Goal: Task Accomplishment & Management: Manage account settings

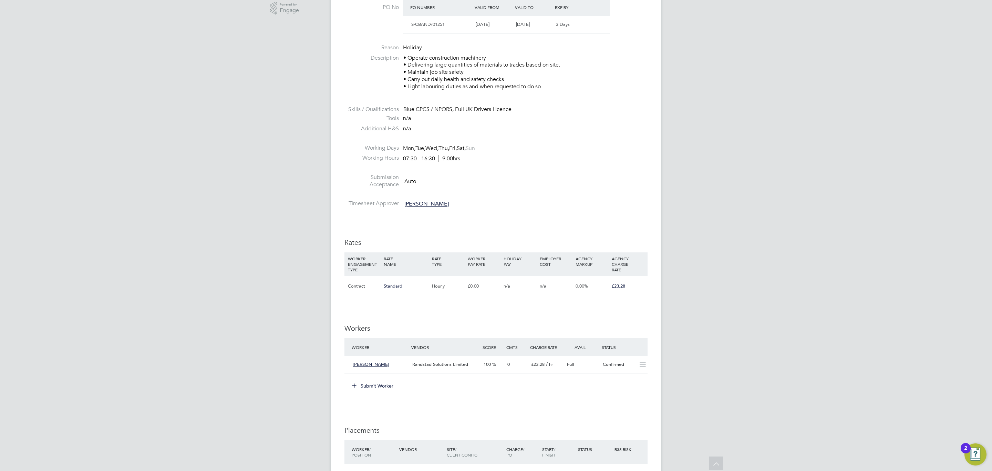
scroll to position [240, 0]
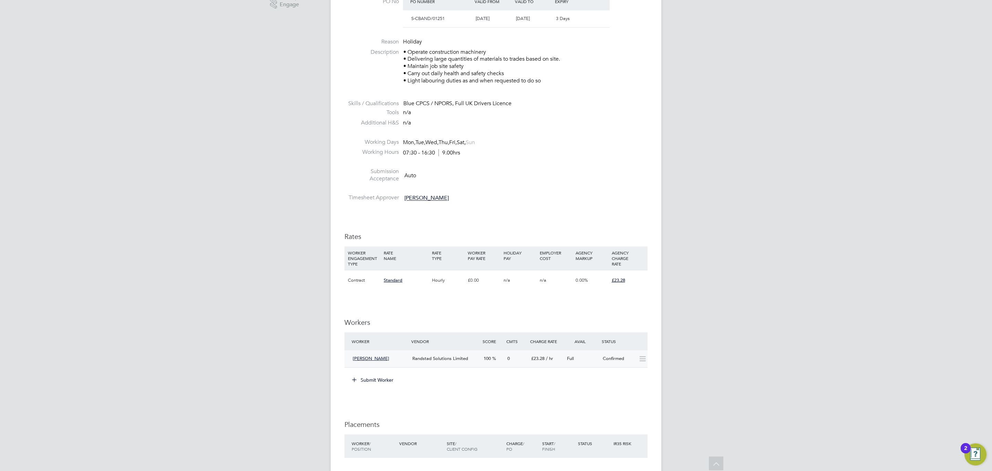
click at [474, 367] on div "[PERSON_NAME] Randstad Solutions Limited 100 0 £23.28 / hr Full Confirmed" at bounding box center [495, 358] width 303 height 17
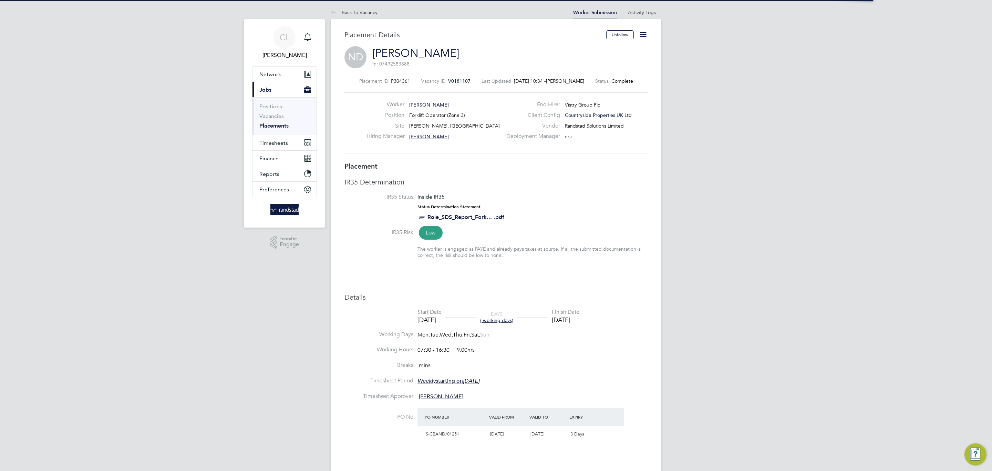
scroll to position [3, 3]
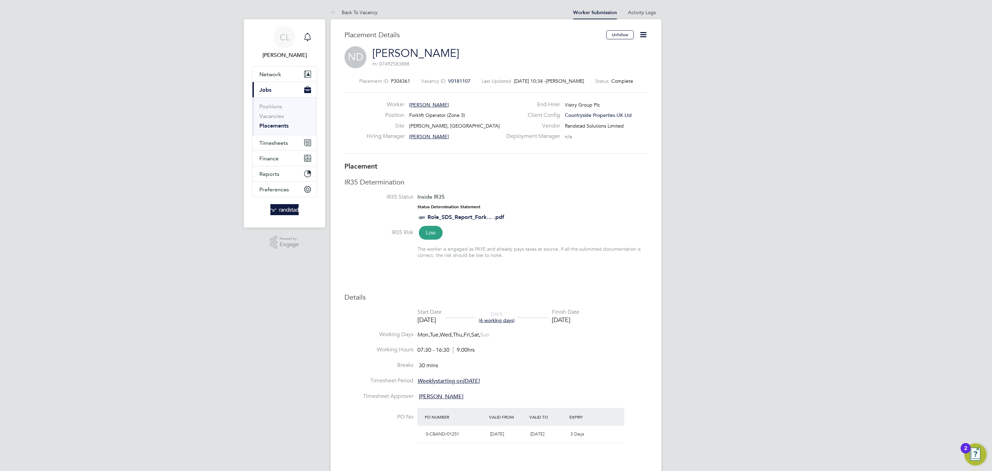
click at [647, 34] on icon at bounding box center [643, 34] width 9 height 9
click at [611, 52] on li "Edit Placement e" at bounding box center [621, 51] width 51 height 10
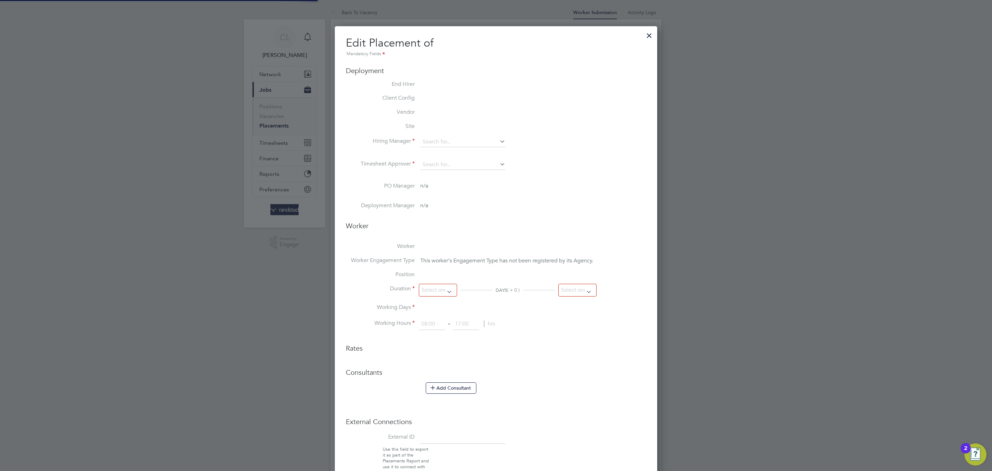
type input "[PERSON_NAME]"
type input "[DATE]"
type input "07:30"
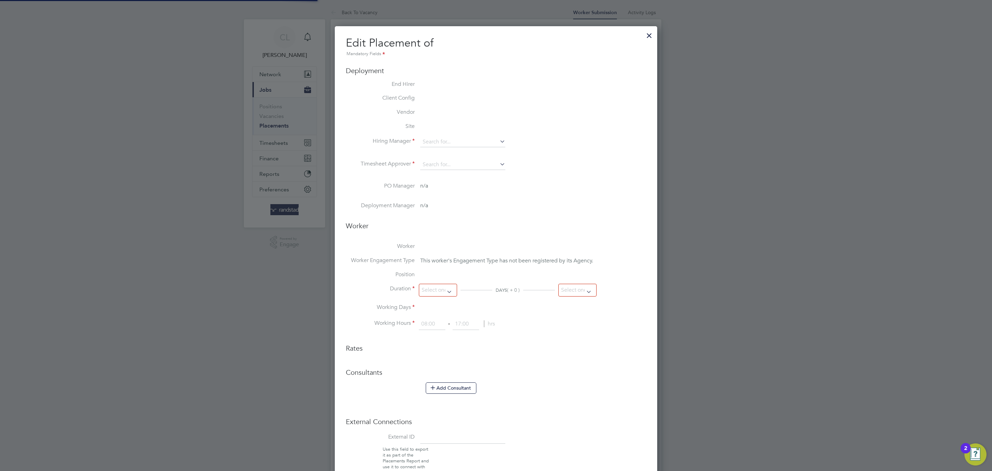
type input "16:30"
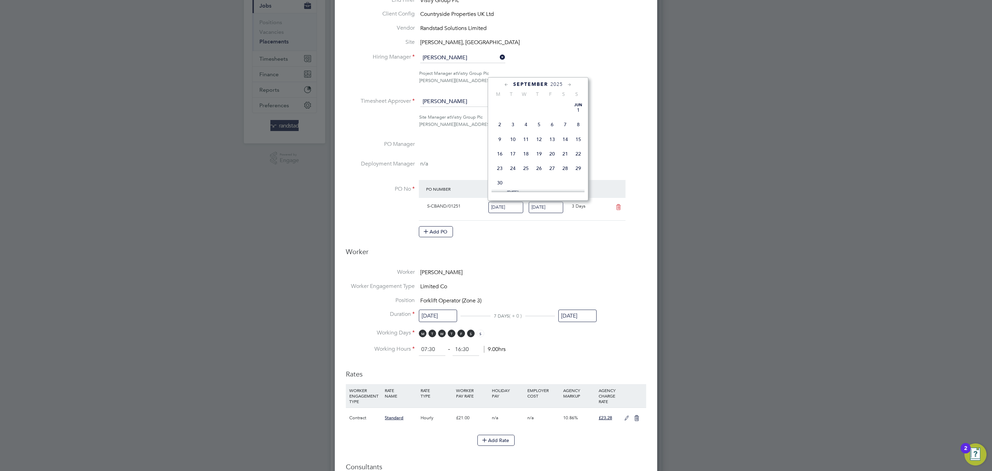
click at [496, 208] on input "[DATE]" at bounding box center [505, 207] width 35 height 11
click at [501, 121] on span "15" at bounding box center [499, 121] width 13 height 13
type input "[DATE]"
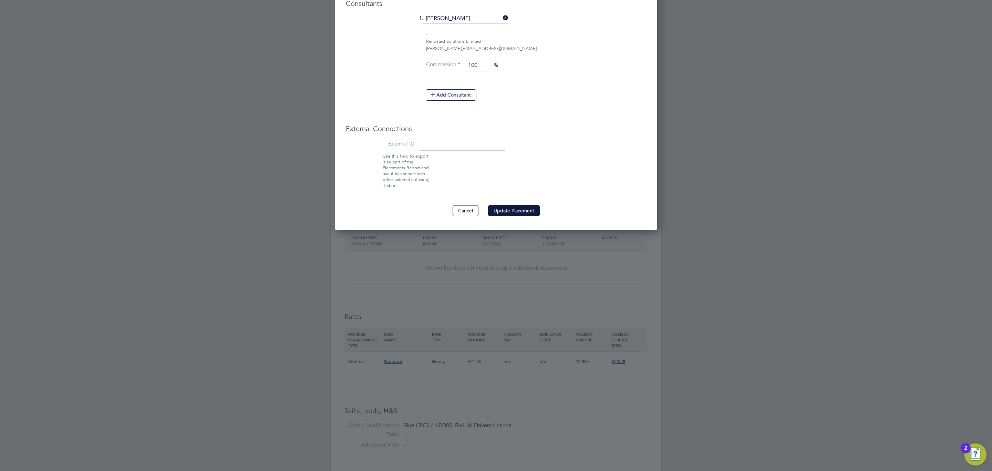
drag, startPoint x: 507, startPoint y: 199, endPoint x: 511, endPoint y: 206, distance: 8.2
click at [511, 207] on button "Update Placement" at bounding box center [514, 210] width 52 height 11
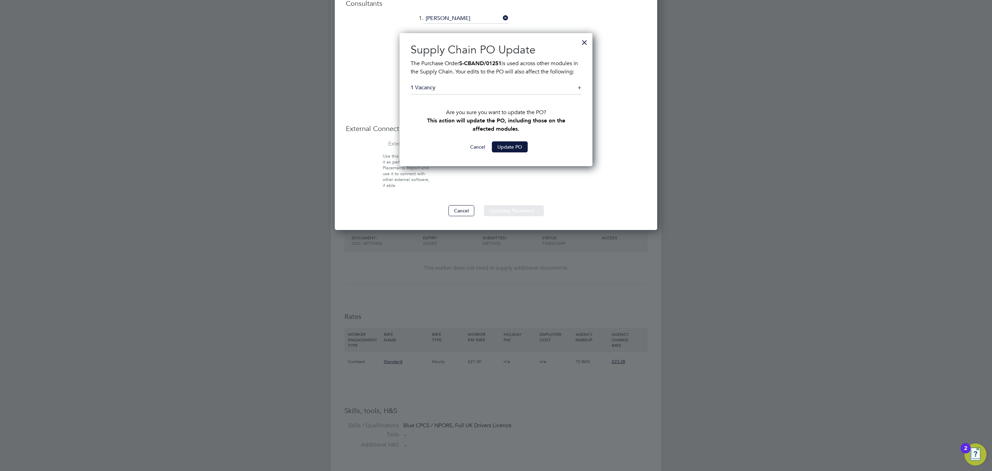
click at [505, 156] on div "Sorry, we are having problems connecting to our services." at bounding box center [496, 40] width 331 height 1165
click at [514, 152] on button "Update PO" at bounding box center [510, 146] width 36 height 11
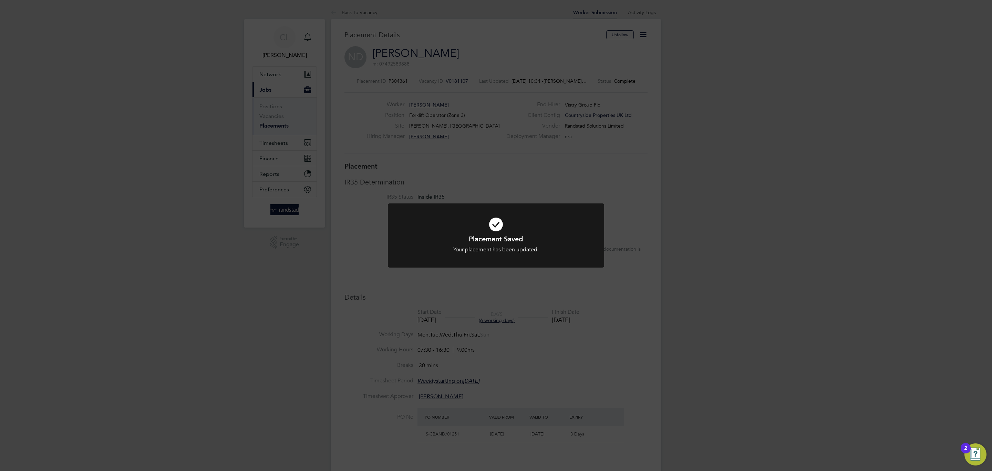
click at [514, 157] on div "Placement Saved Your placement has been updated. Cancel Okay" at bounding box center [496, 235] width 992 height 471
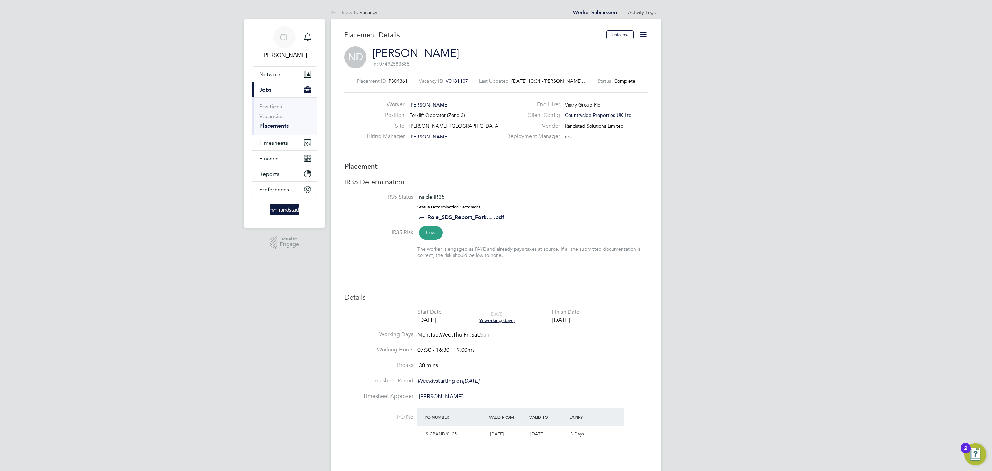
click at [646, 30] on icon at bounding box center [643, 34] width 9 height 9
click at [611, 51] on li "Edit Placement e" at bounding box center [621, 51] width 51 height 10
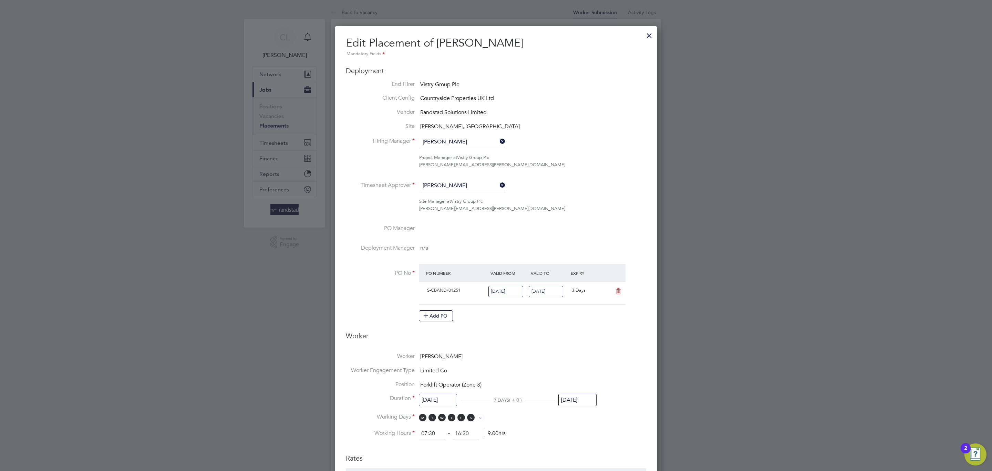
click at [556, 286] on input "[DATE]" at bounding box center [546, 291] width 35 height 11
click at [590, 225] on span "26" at bounding box center [592, 220] width 13 height 13
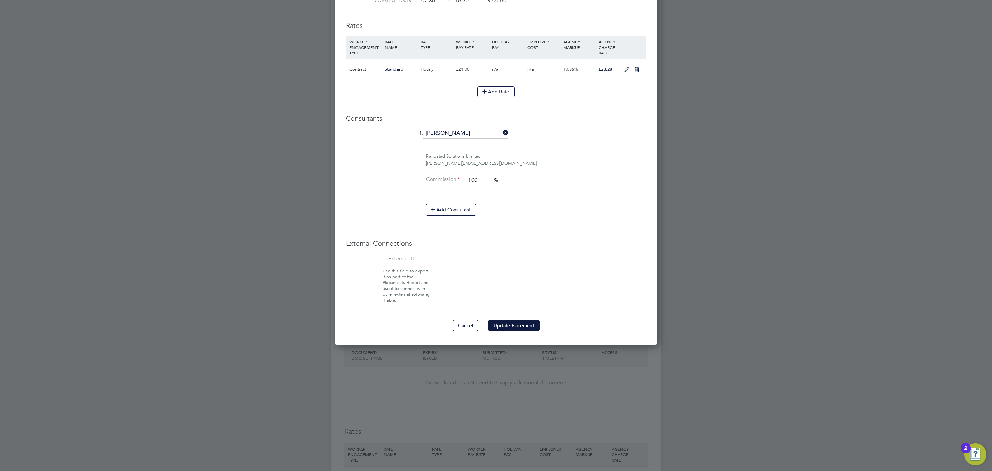
click at [520, 323] on button "Update Placement" at bounding box center [514, 325] width 52 height 11
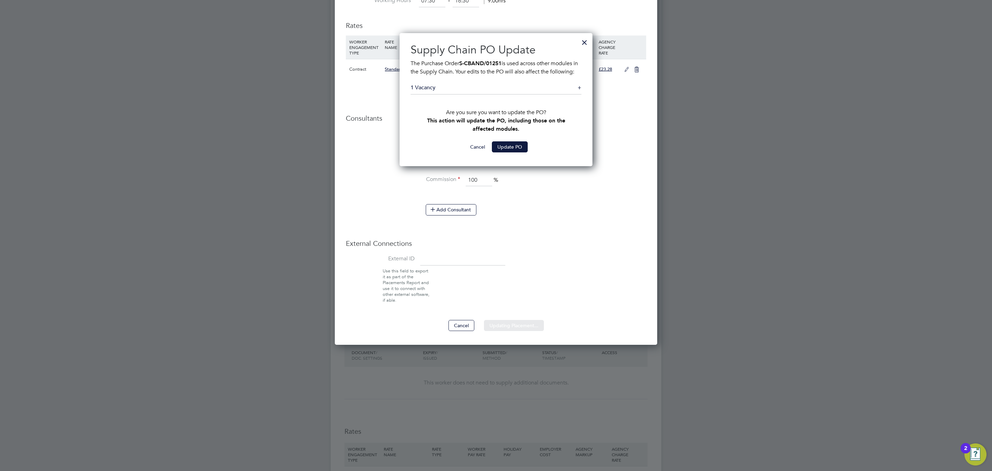
click at [477, 93] on div "Sorry, we are having problems connecting to our services." at bounding box center [496, 155] width 331 height 1165
click at [485, 99] on div "Sorry, we are having problems connecting to our services." at bounding box center [496, 155] width 331 height 1165
click at [579, 91] on div "+" at bounding box center [580, 87] width 4 height 7
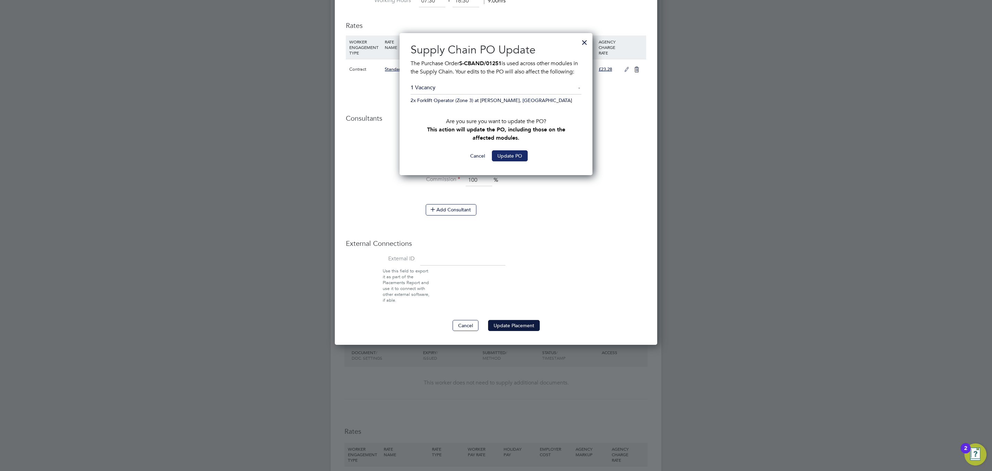
click at [518, 161] on button "Update PO" at bounding box center [510, 155] width 36 height 11
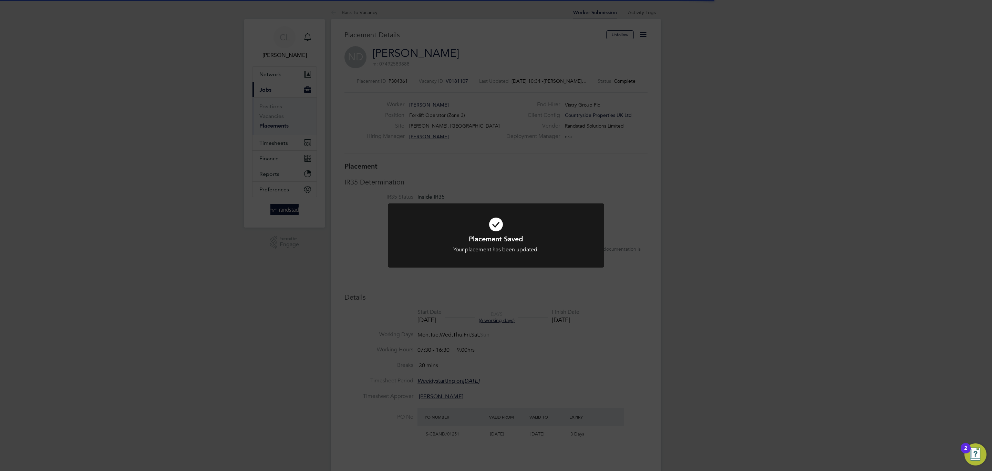
click at [518, 165] on div "Placement Saved Your placement has been updated. Cancel Okay" at bounding box center [496, 235] width 992 height 471
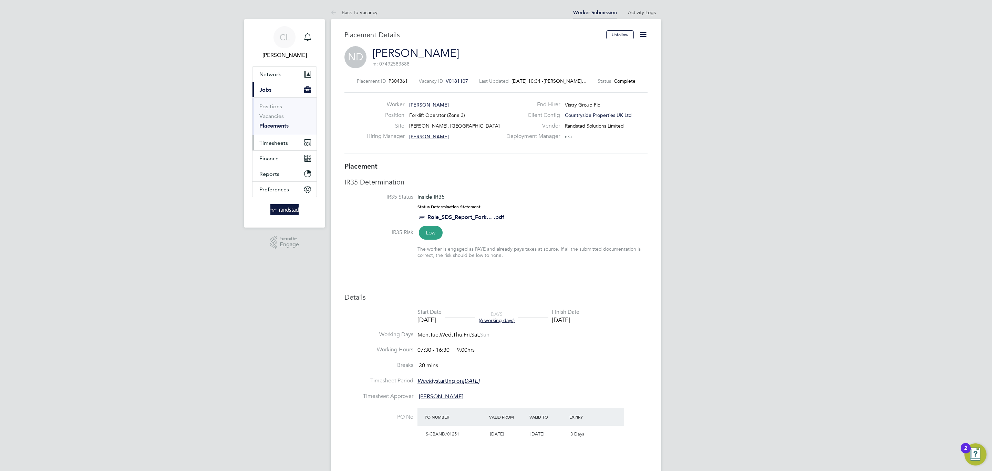
click at [288, 143] on button "Timesheets" at bounding box center [285, 142] width 64 height 15
click at [272, 128] on li "Timesheets" at bounding box center [285, 124] width 52 height 10
click at [272, 123] on link "Timesheets" at bounding box center [273, 122] width 29 height 7
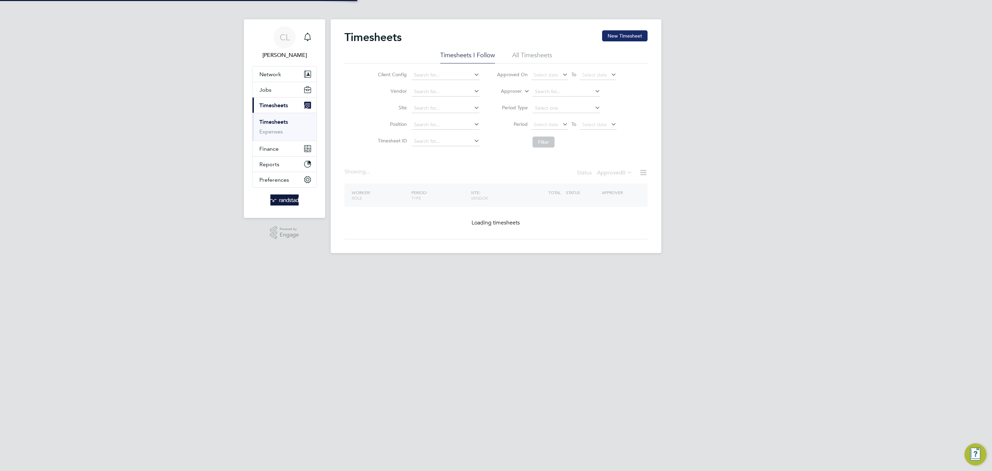
click at [629, 34] on button "New Timesheet" at bounding box center [624, 35] width 45 height 11
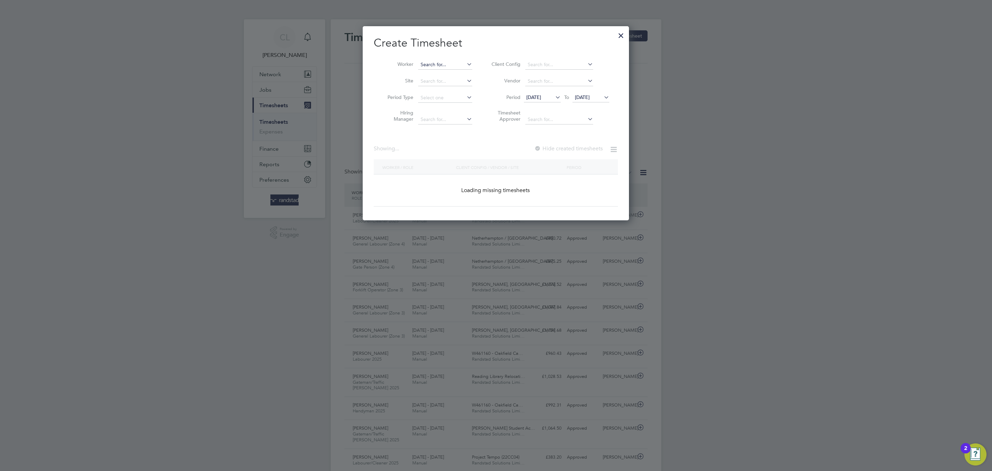
click at [463, 62] on input at bounding box center [445, 65] width 54 height 10
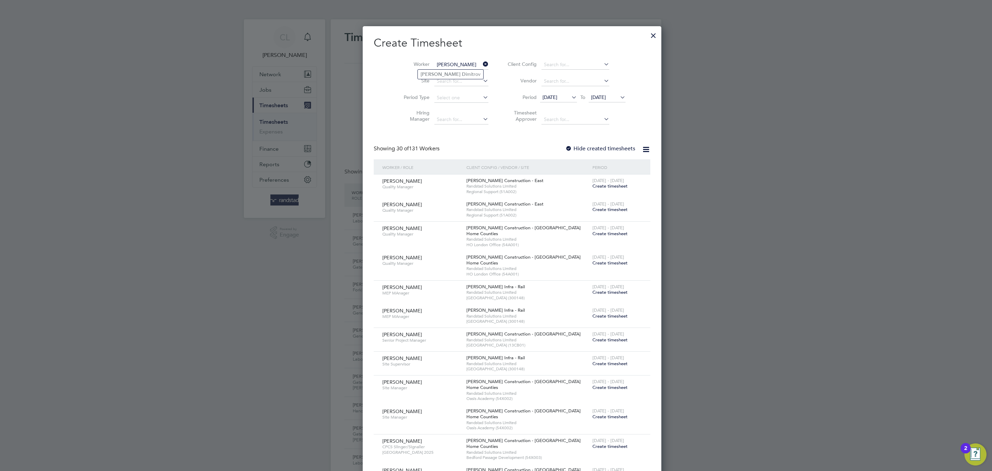
click at [466, 78] on li "[PERSON_NAME]" at bounding box center [450, 74] width 65 height 9
type input "[PERSON_NAME]"
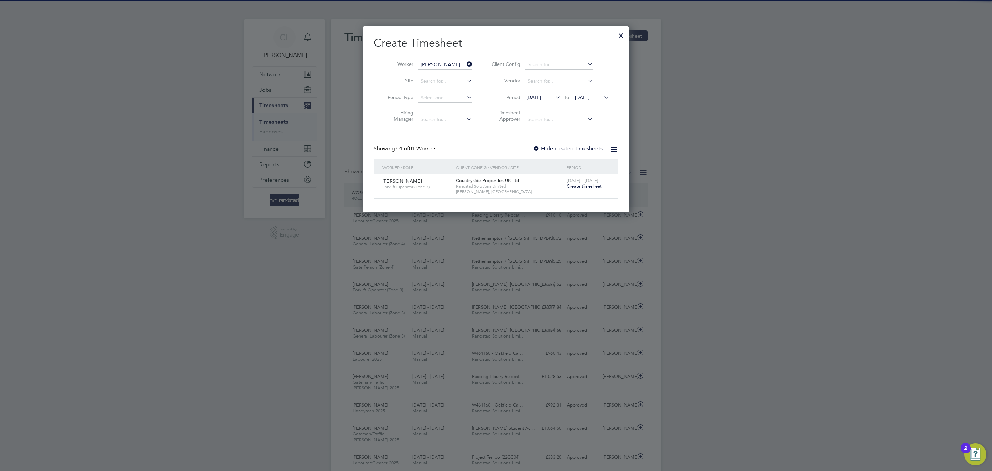
click at [583, 184] on span "Create timesheet" at bounding box center [584, 186] width 35 height 6
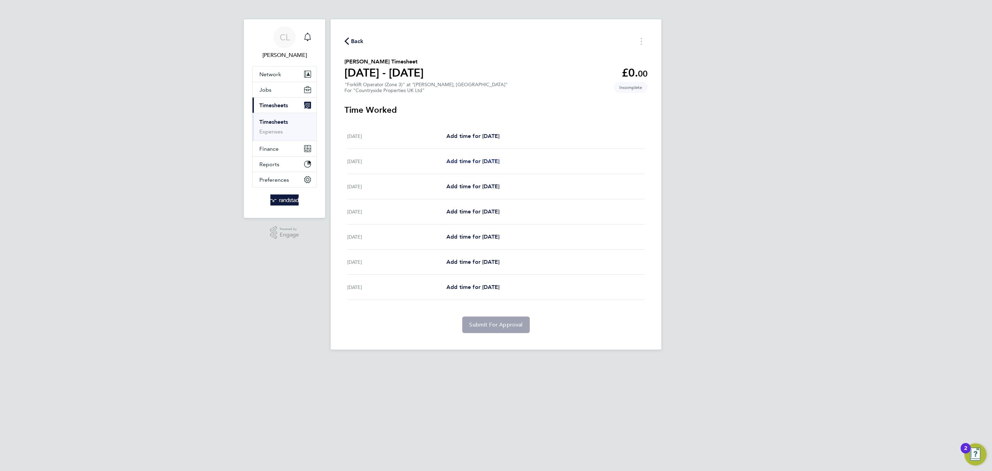
click at [453, 164] on link "Add time for [DATE]" at bounding box center [472, 161] width 53 height 8
select select "30"
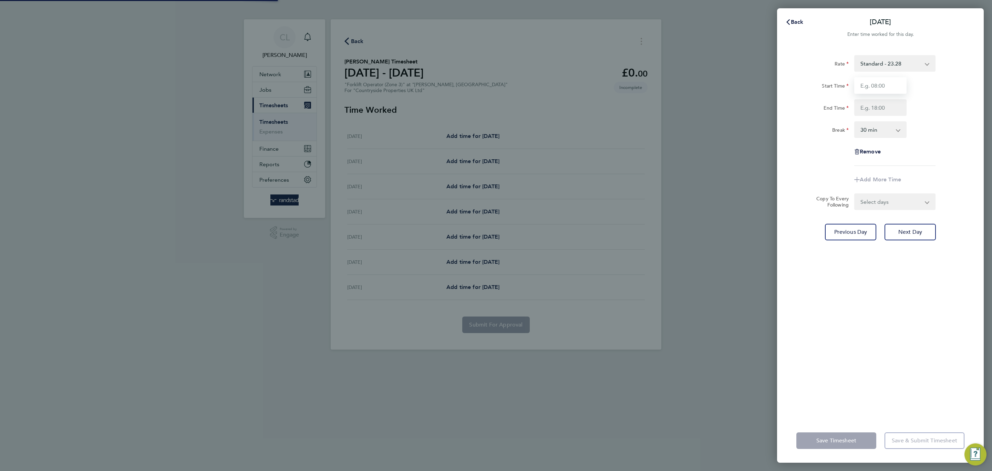
click at [885, 87] on input "Start Time" at bounding box center [880, 85] width 52 height 17
type input "07:30"
click at [877, 114] on input "End Time" at bounding box center [880, 107] width 52 height 17
click at [963, 193] on form "Rate Standard - 23.28 Start Time 07:30 End Time 17.00 Break 0 min 15 min 30 min…" at bounding box center [880, 132] width 168 height 155
type input "17:00"
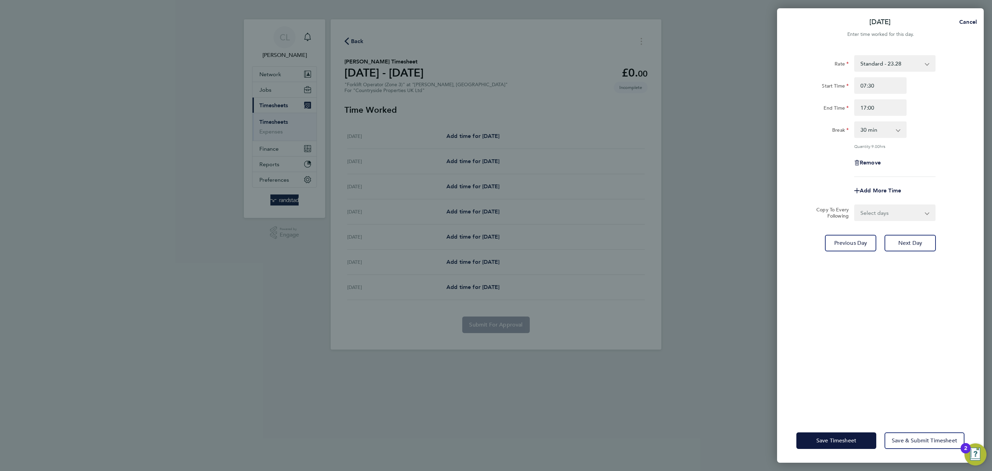
click at [905, 201] on form "Rate Standard - 23.28 Start Time 07:30 End Time 17:00 Break 0 min 15 min 30 min…" at bounding box center [880, 138] width 168 height 166
click at [900, 218] on select "Select days Day Weekday (Mon-Fri) Weekend (Sat-Sun) [DATE] [DATE] [DATE] [DATE]…" at bounding box center [891, 212] width 72 height 15
select select "WEEKDAY"
click at [855, 205] on select "Select days Day Weekday (Mon-Fri) Weekend (Sat-Sun) [DATE] [DATE] [DATE] [DATE]…" at bounding box center [891, 212] width 72 height 15
select select "[DATE]"
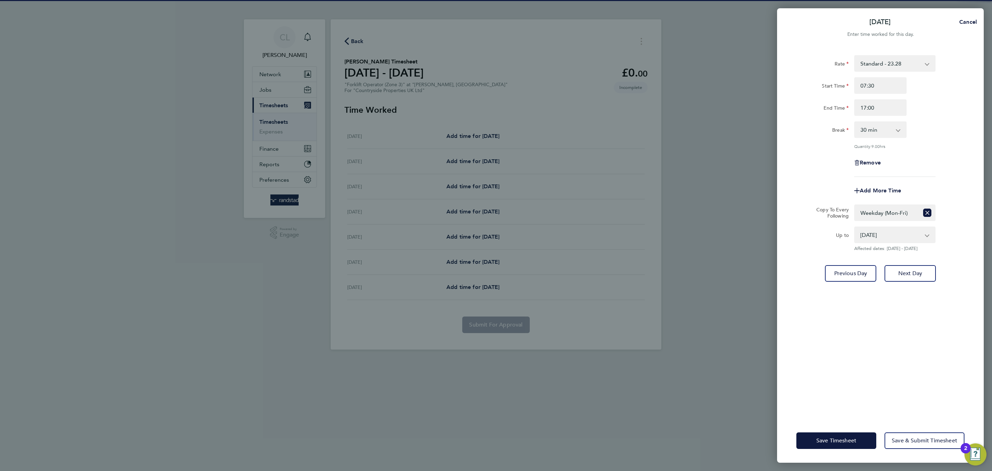
click at [847, 464] on div "[DATE] Cancel Enter time worked for this day. Rate Standard - 23.28 Start Time …" at bounding box center [496, 235] width 992 height 471
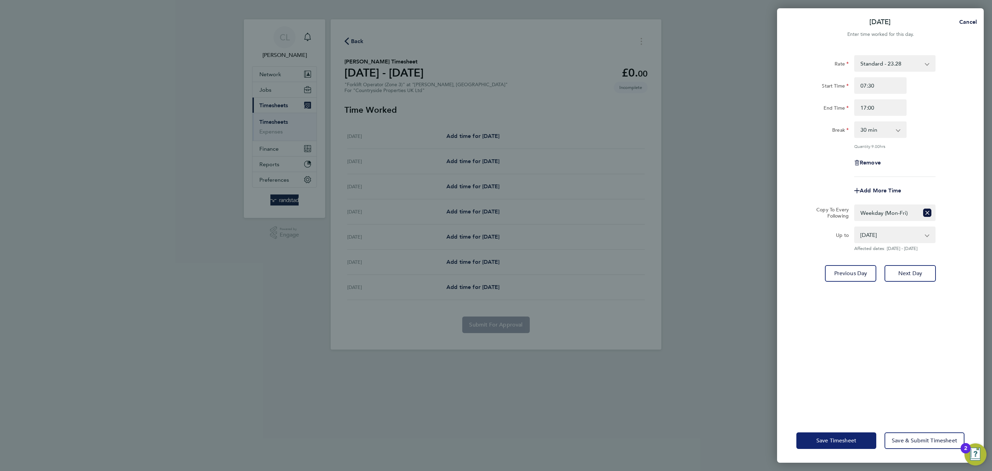
click at [840, 444] on button "Save Timesheet" at bounding box center [836, 440] width 80 height 17
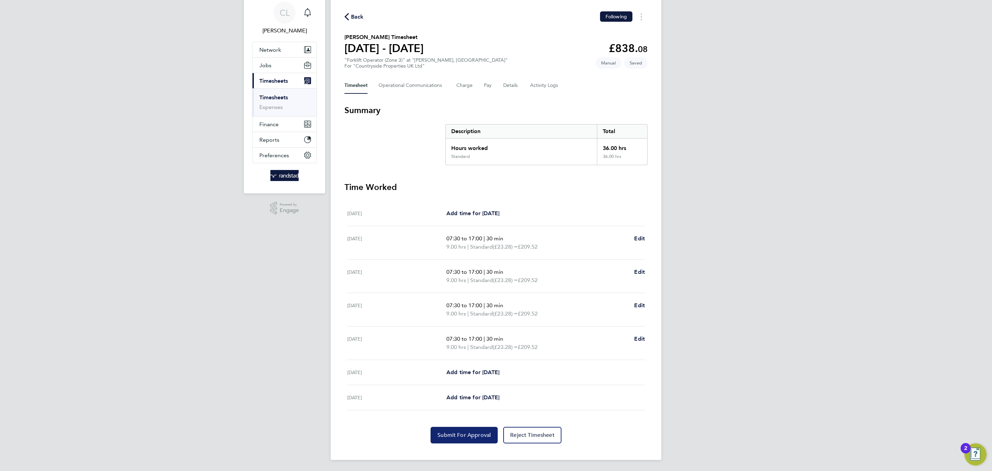
click at [445, 430] on button "Submit For Approval" at bounding box center [464, 434] width 67 height 17
click at [470, 85] on button "Charge" at bounding box center [464, 85] width 17 height 17
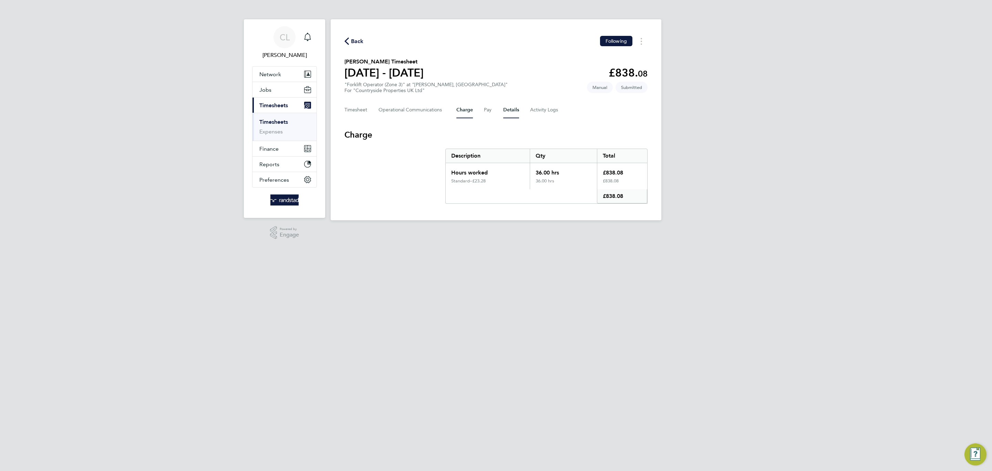
click at [503, 104] on button "Details" at bounding box center [511, 110] width 16 height 17
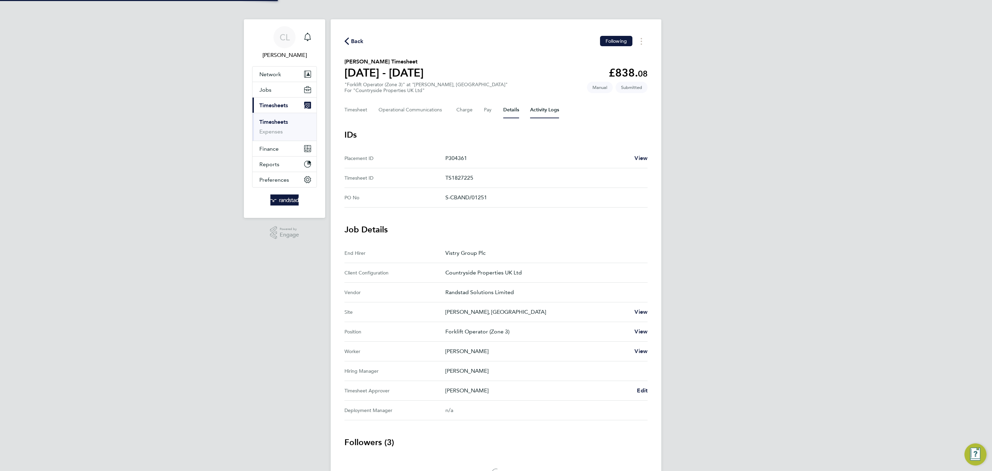
click at [551, 112] on Logs-tab "Activity Logs" at bounding box center [544, 110] width 29 height 17
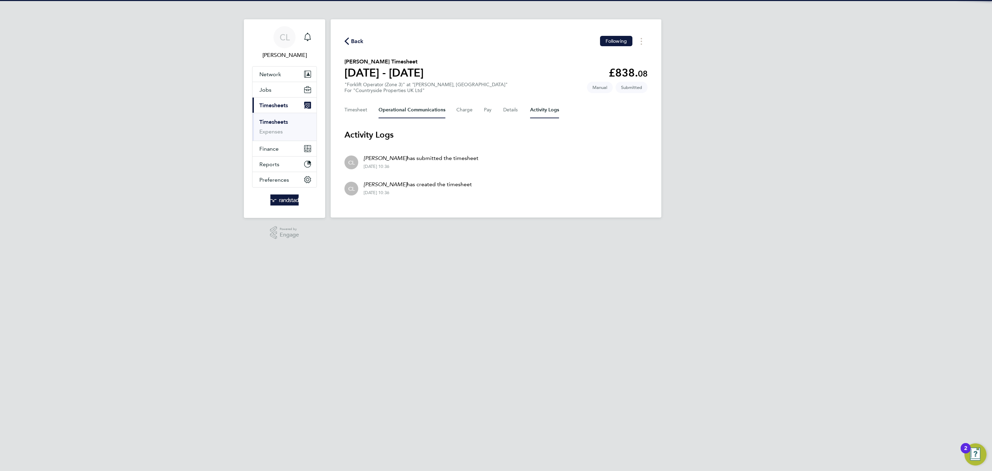
click at [429, 109] on Communications-tab "Operational Communications" at bounding box center [412, 110] width 67 height 17
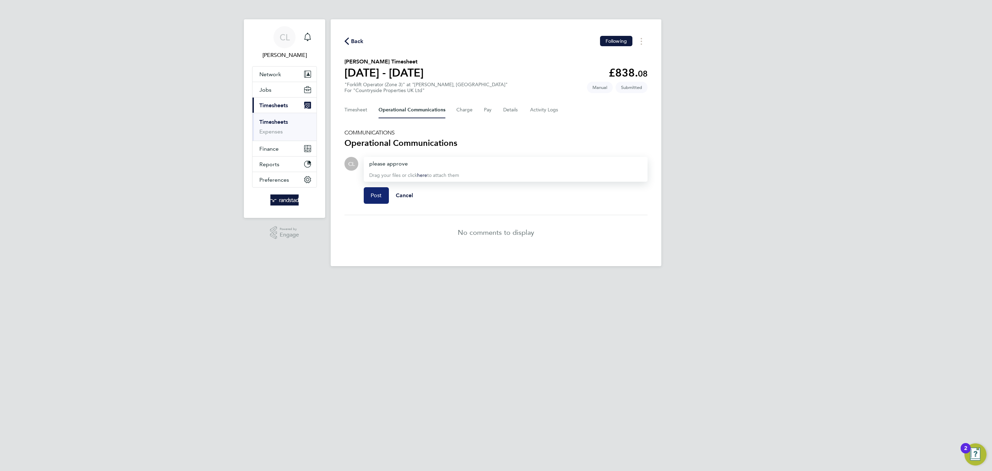
click at [380, 194] on span "Post" at bounding box center [376, 195] width 11 height 7
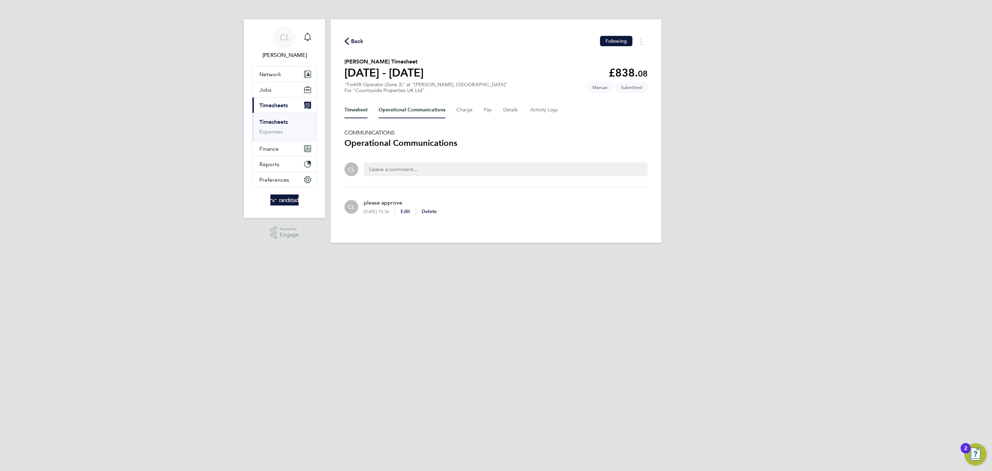
click at [366, 106] on button "Timesheet" at bounding box center [355, 110] width 23 height 17
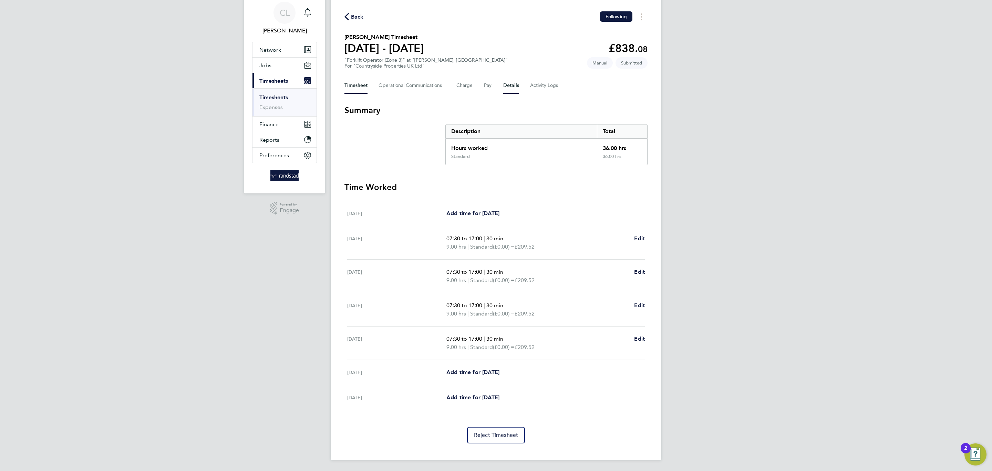
click at [507, 85] on button "Details" at bounding box center [511, 85] width 16 height 17
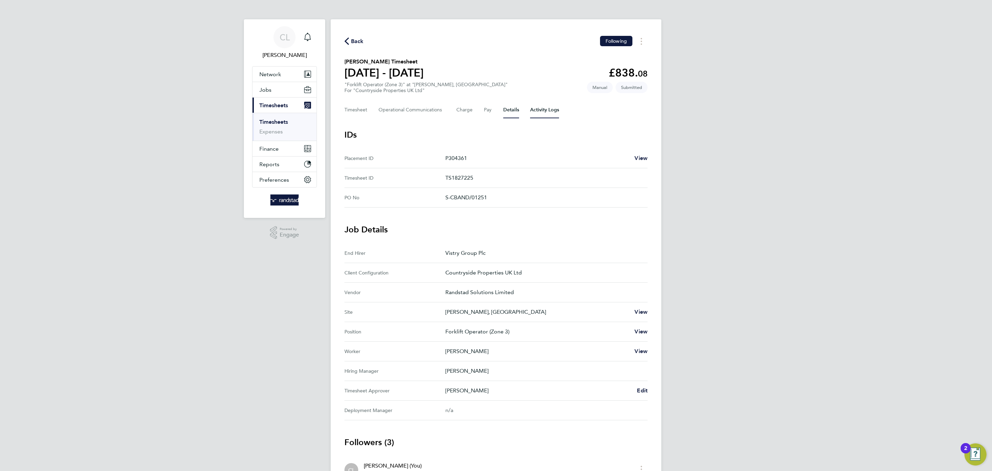
click at [544, 114] on Logs-tab "Activity Logs" at bounding box center [544, 110] width 29 height 17
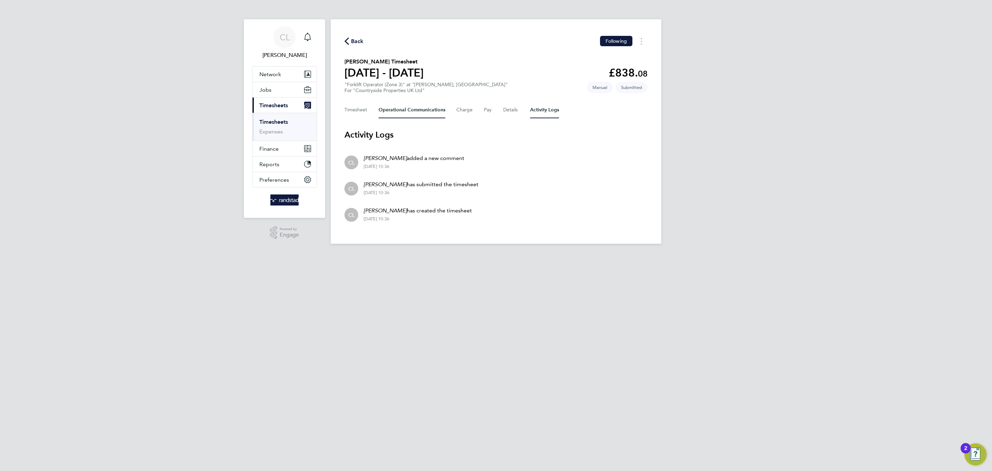
click at [425, 109] on Communications-tab "Operational Communications" at bounding box center [412, 110] width 67 height 17
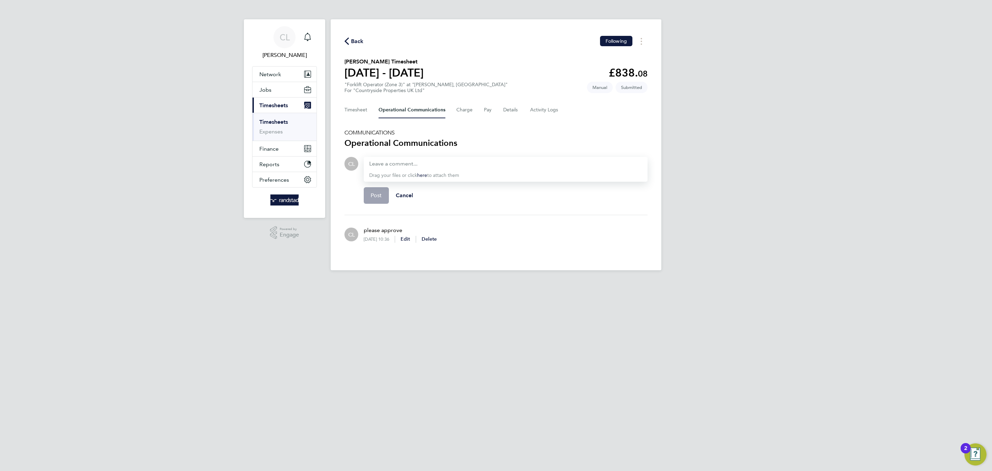
click at [345, 118] on div "Back Following [PERSON_NAME] Timesheet [DATE] - [DATE] £838. 08 "Forklift Opera…" at bounding box center [496, 144] width 331 height 251
click at [348, 118] on div "Back Following [PERSON_NAME] Timesheet [DATE] - [DATE] £838. 08 "Forklift Opera…" at bounding box center [496, 144] width 331 height 251
click at [353, 100] on div "Back Following [PERSON_NAME] Timesheet [DATE] - [DATE] £838. 08 "Forklift Opera…" at bounding box center [496, 144] width 331 height 251
drag, startPoint x: 351, startPoint y: 111, endPoint x: 240, endPoint y: 128, distance: 112.0
click at [349, 111] on button "Timesheet" at bounding box center [355, 110] width 23 height 17
